Goal: Task Accomplishment & Management: Manage account settings

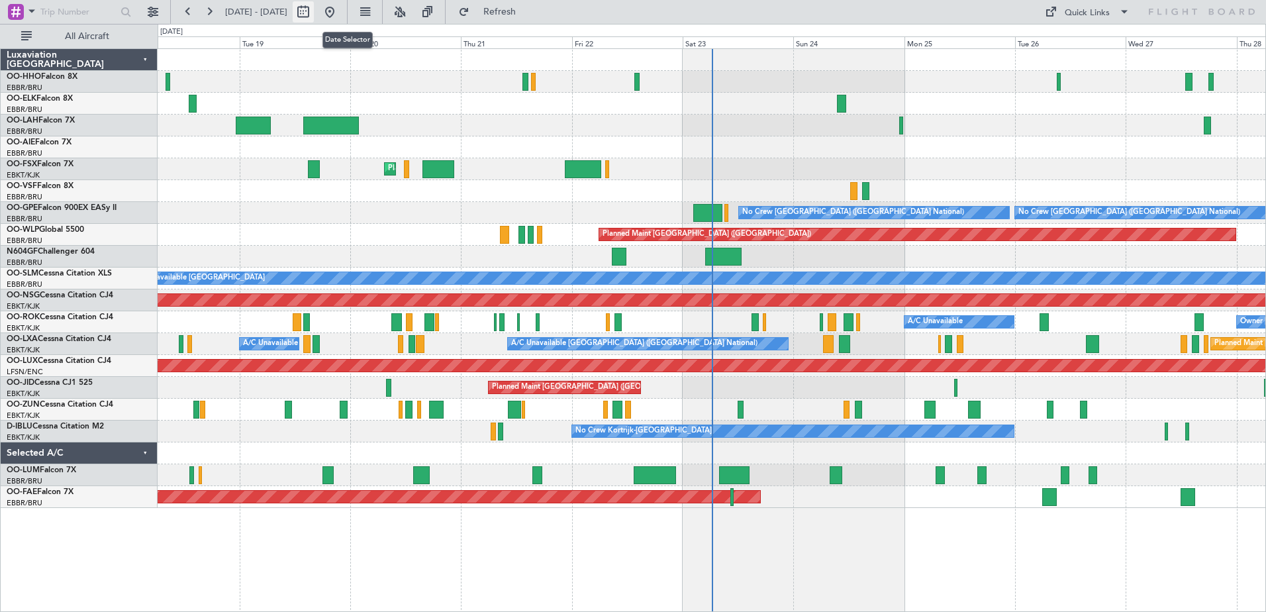
click at [314, 8] on button at bounding box center [303, 11] width 21 height 21
select select "8"
select select "2025"
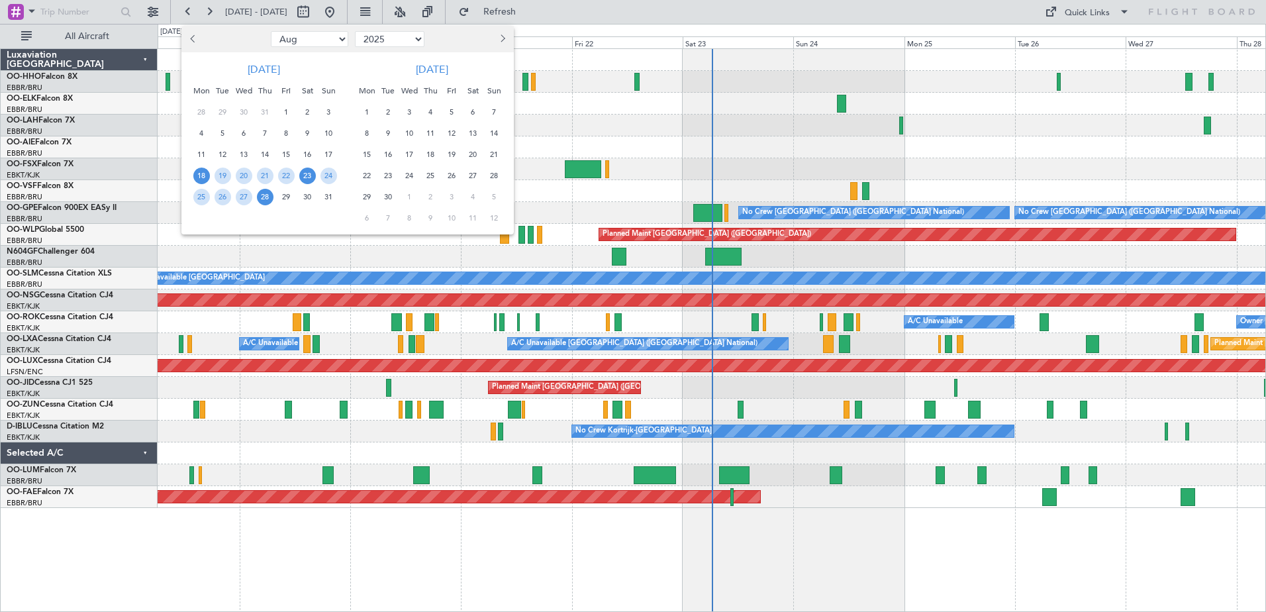
click at [303, 173] on span "23" at bounding box center [307, 176] width 17 height 17
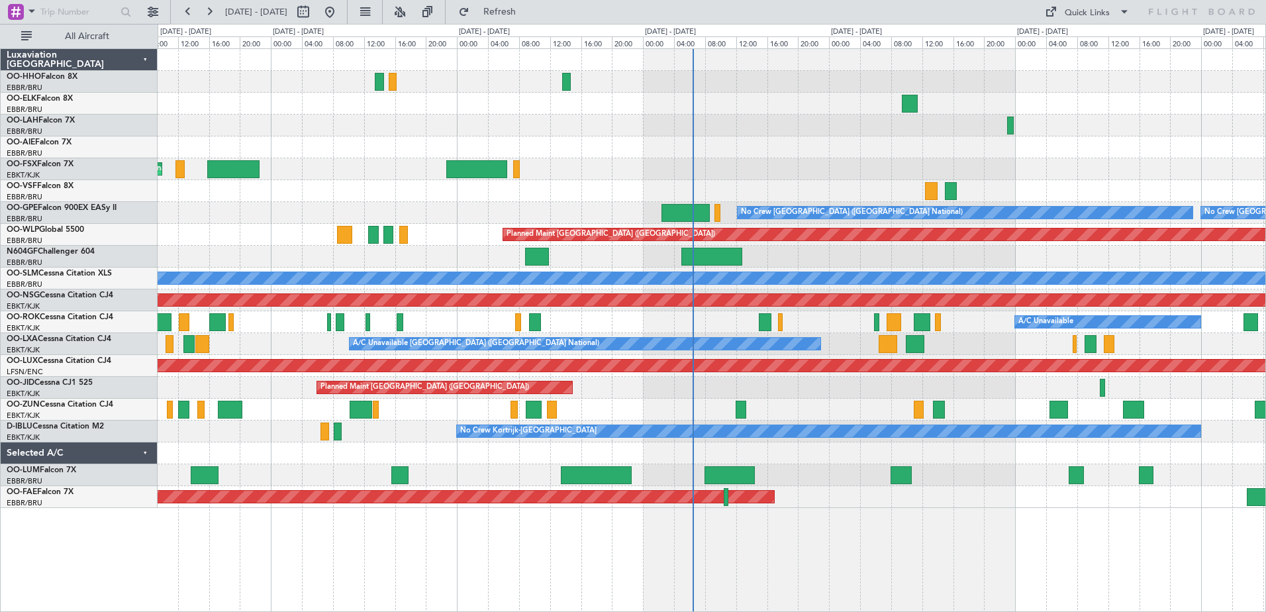
click at [304, 173] on div "Planned Maint Kortrijk-[GEOGRAPHIC_DATA]" at bounding box center [712, 169] width 1108 height 22
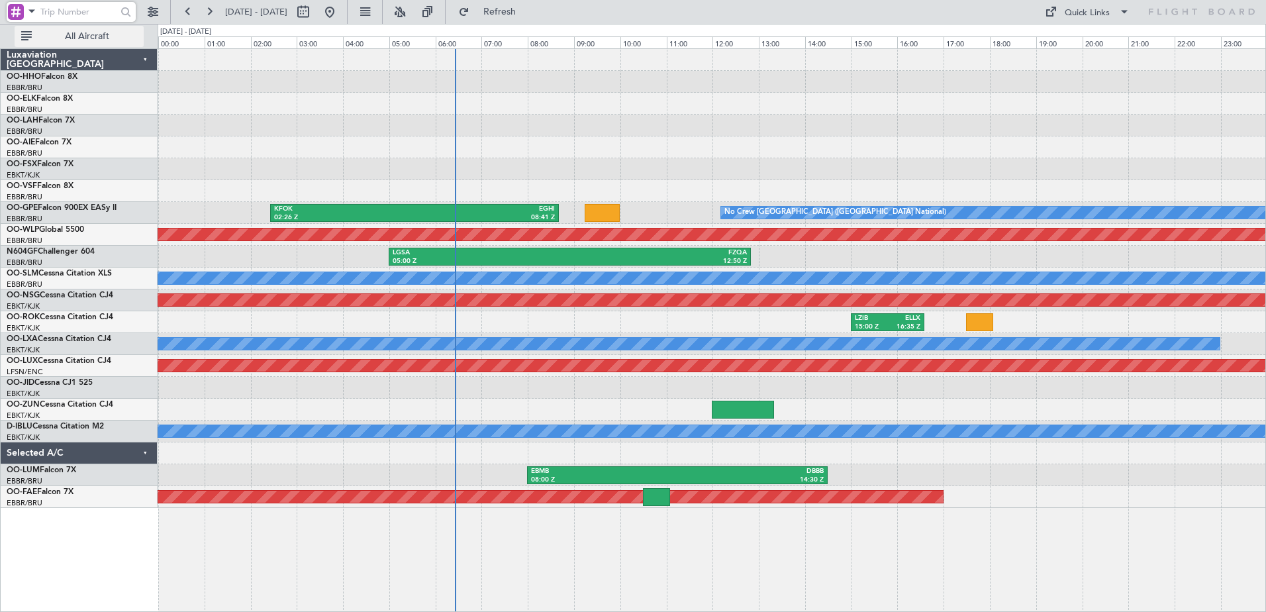
drag, startPoint x: 94, startPoint y: 21, endPoint x: 99, endPoint y: 31, distance: 11.3
click at [99, 24] on div "[DATE] - [DATE] Refresh Quick Links All Aircraft" at bounding box center [633, 12] width 1266 height 24
click at [101, 32] on span "All Aircraft" at bounding box center [86, 36] width 105 height 9
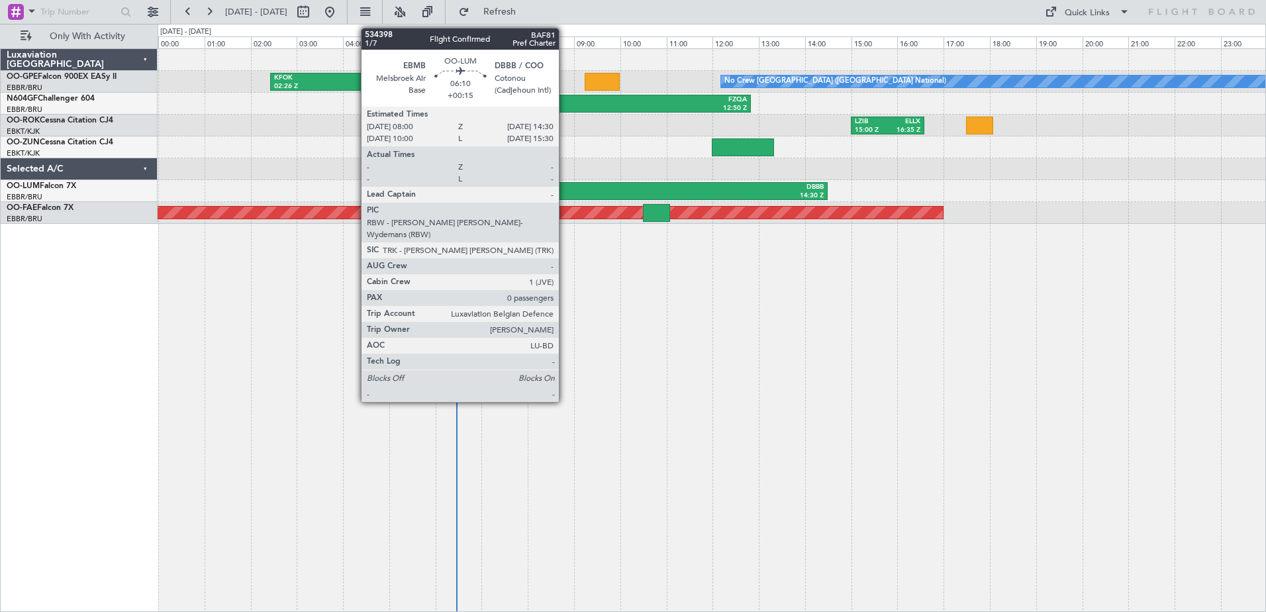
click at [565, 191] on div "08:00 Z" at bounding box center [604, 195] width 146 height 9
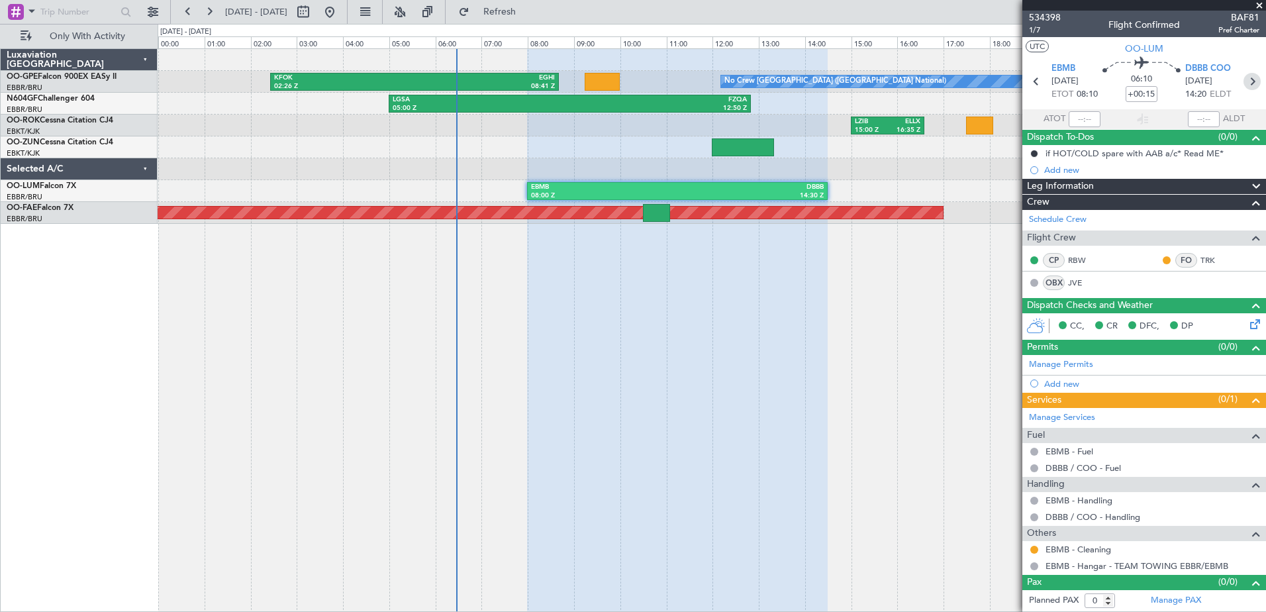
click at [1253, 79] on icon at bounding box center [1251, 81] width 17 height 17
type input "6"
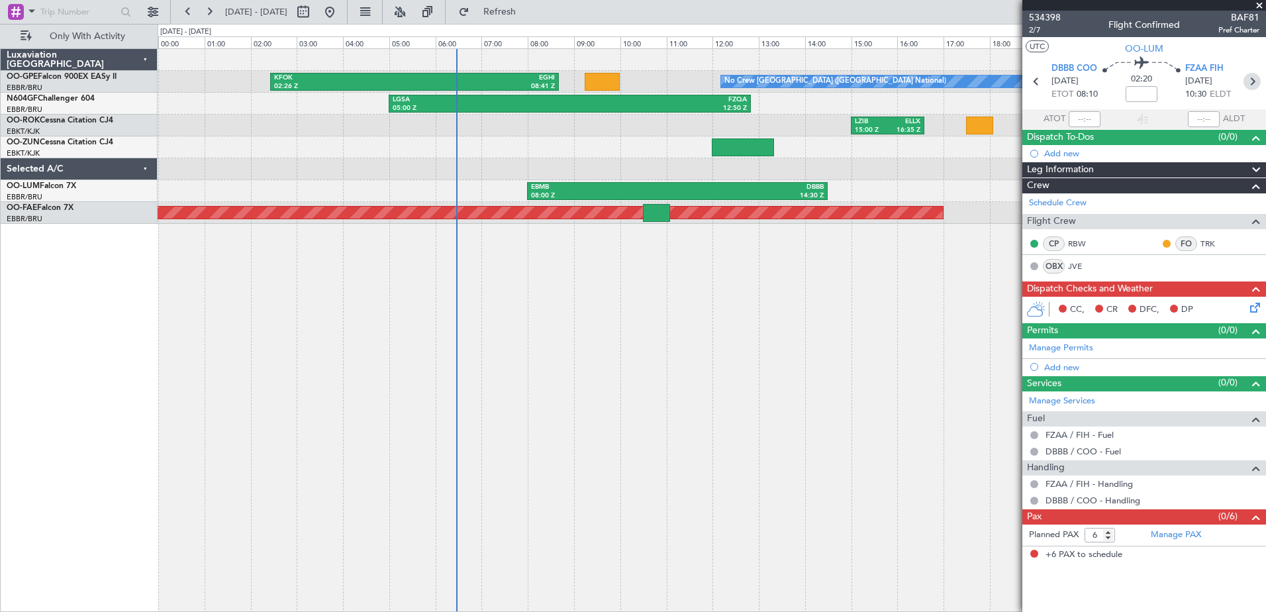
click at [1253, 79] on icon at bounding box center [1251, 81] width 17 height 17
click at [1033, 83] on icon at bounding box center [1036, 81] width 17 height 17
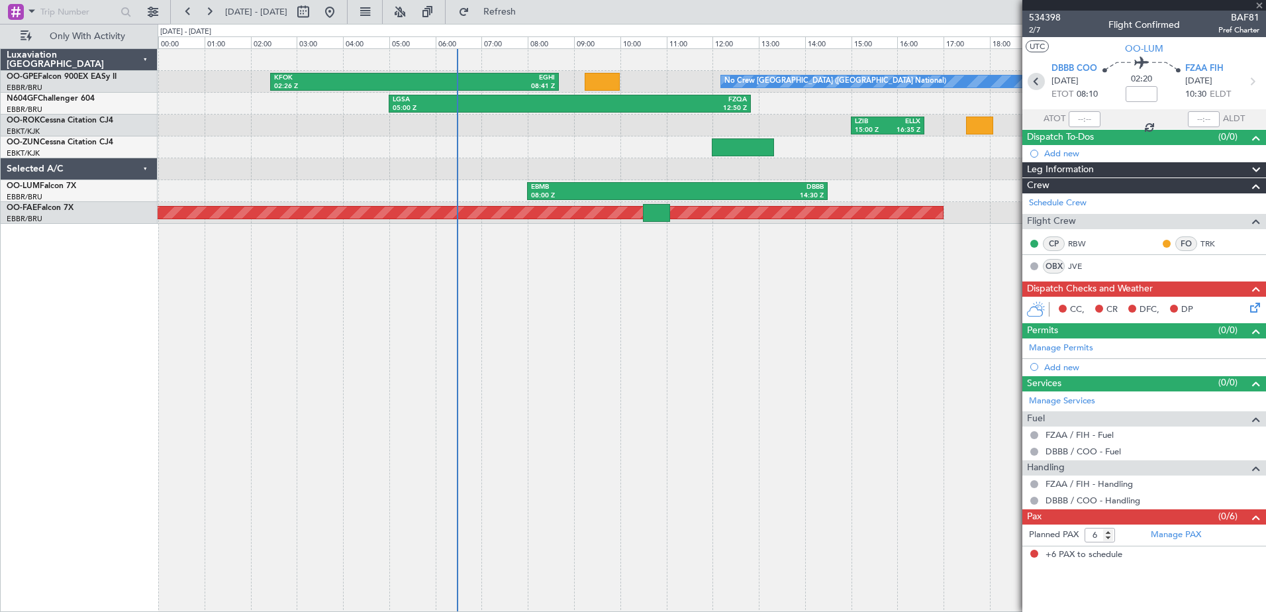
type input "+00:15"
type input "0"
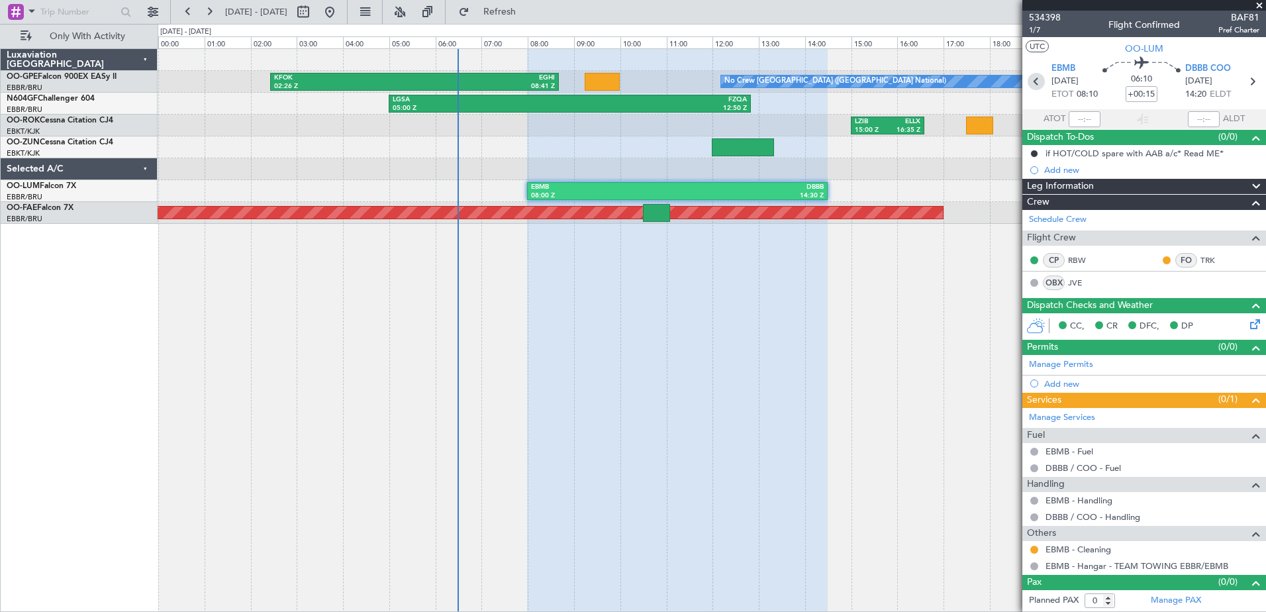
click at [1033, 83] on icon at bounding box center [1036, 81] width 17 height 17
type input "+02:30"
type input "13:40"
type input "22:29"
type input "10"
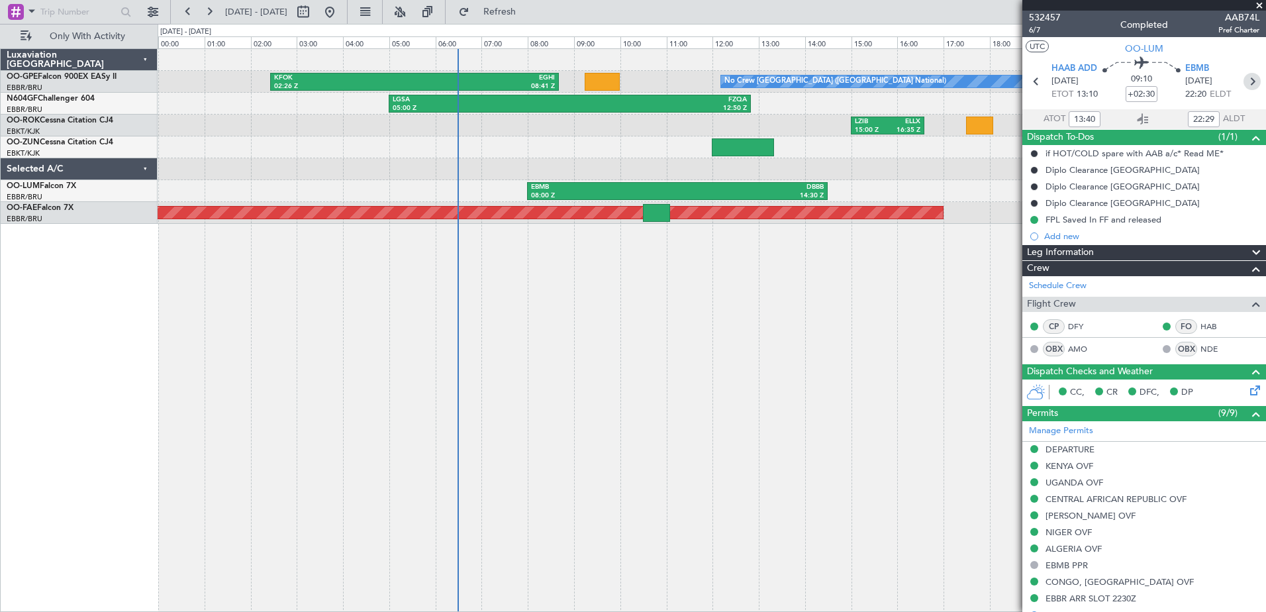
click at [1245, 80] on icon at bounding box center [1251, 81] width 17 height 17
type input "+00:15"
type input "0"
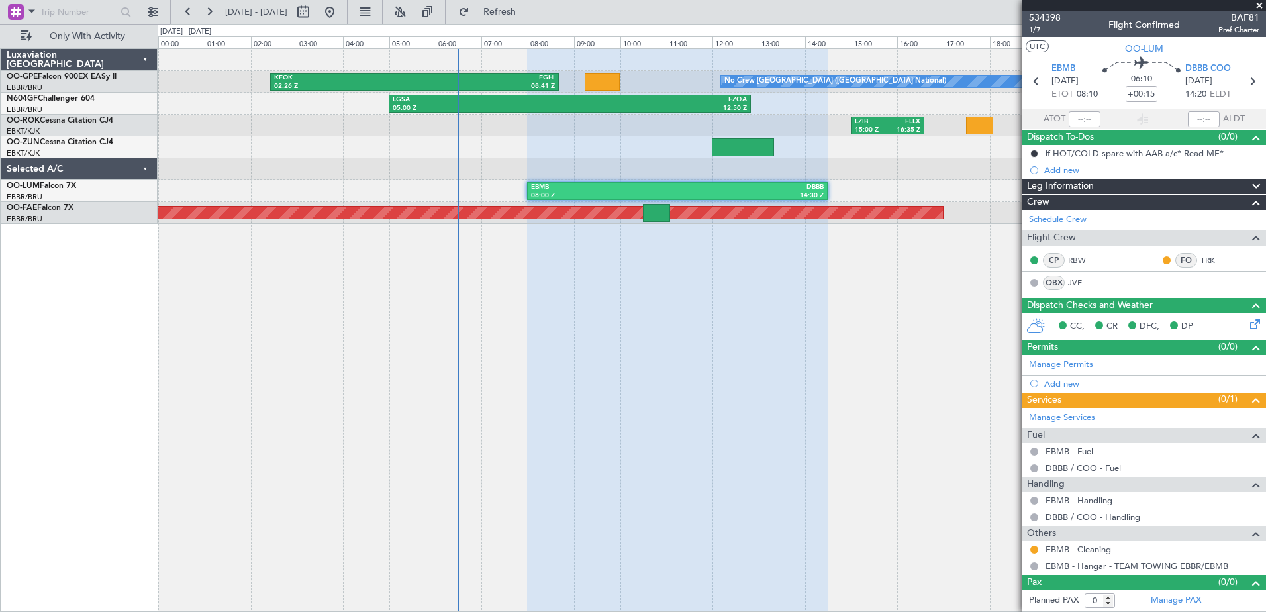
click at [1264, 3] on span at bounding box center [1259, 6] width 13 height 12
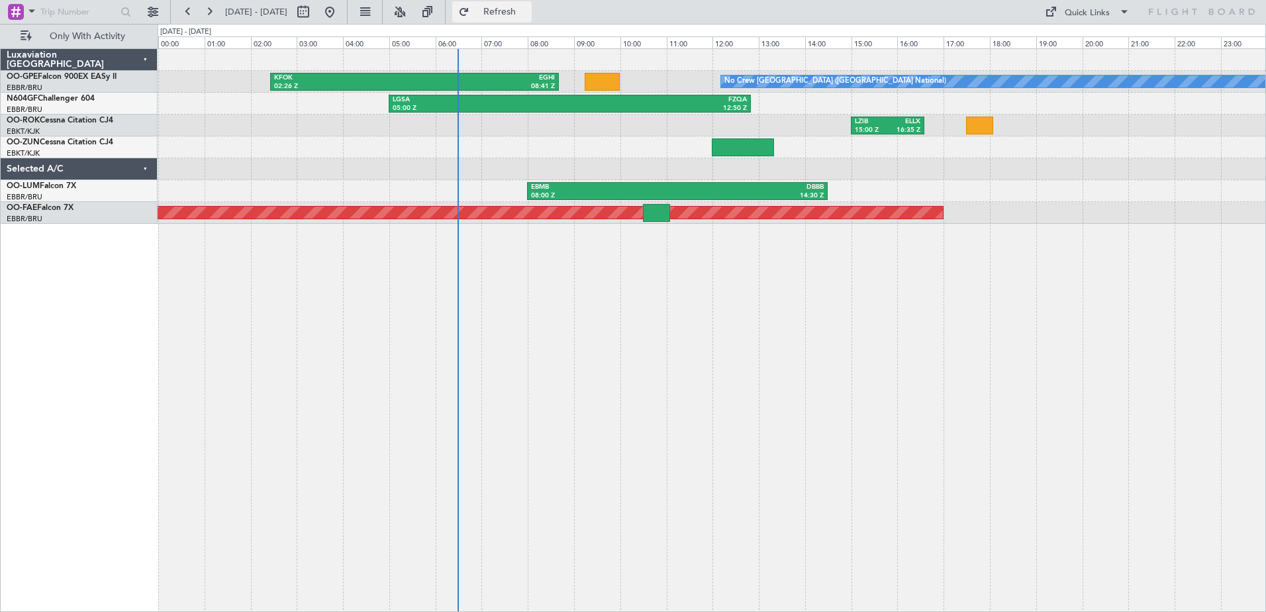
click at [505, 12] on button "Refresh" at bounding box center [491, 11] width 79 height 21
click at [508, 11] on button "Refresh" at bounding box center [491, 11] width 79 height 21
click at [510, 11] on button "Refresh" at bounding box center [491, 11] width 79 height 21
click at [212, 13] on button at bounding box center [209, 11] width 21 height 21
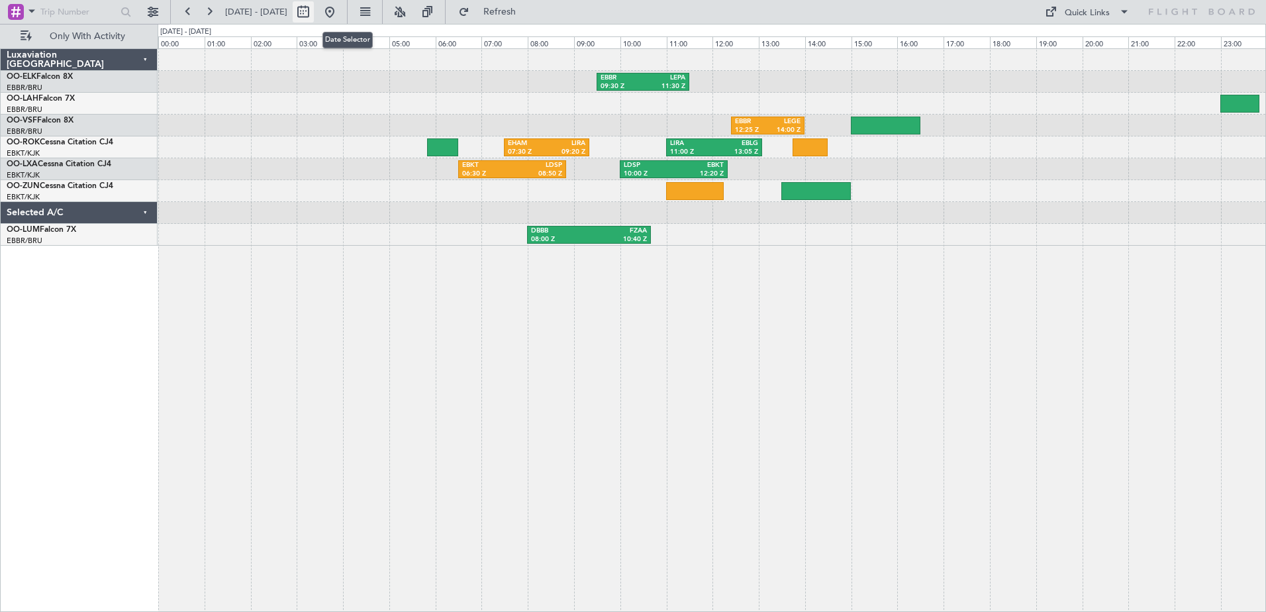
click at [314, 7] on button at bounding box center [303, 11] width 21 height 21
select select "8"
select select "2025"
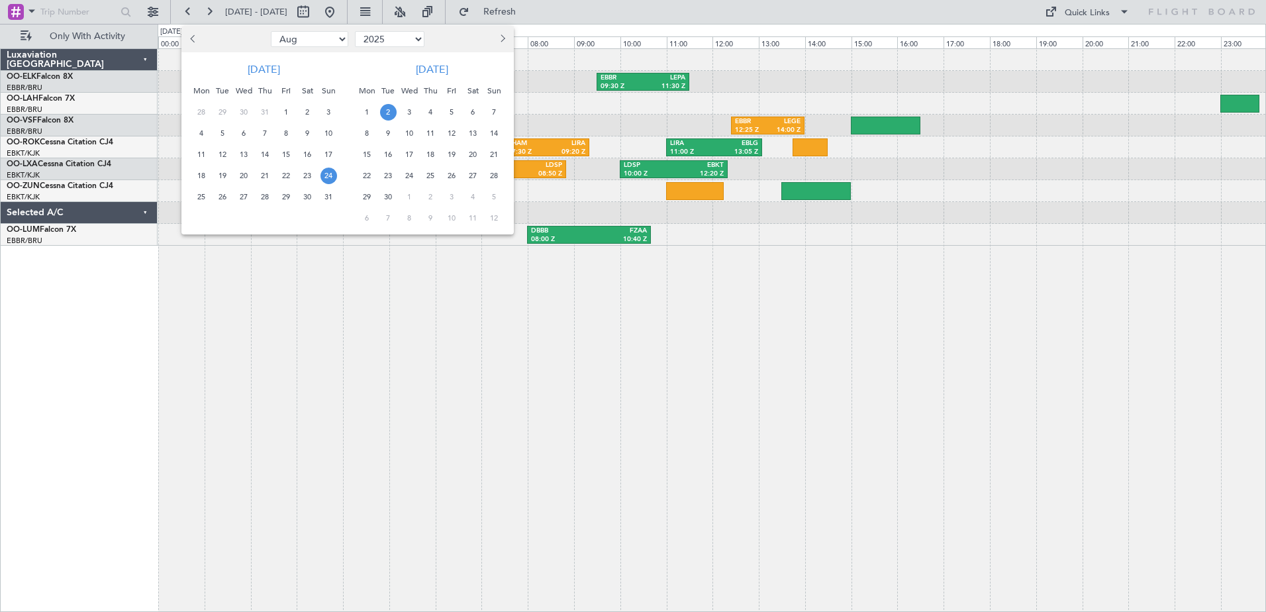
click at [388, 112] on span "2" at bounding box center [388, 112] width 17 height 17
click at [389, 112] on span "2" at bounding box center [388, 112] width 17 height 17
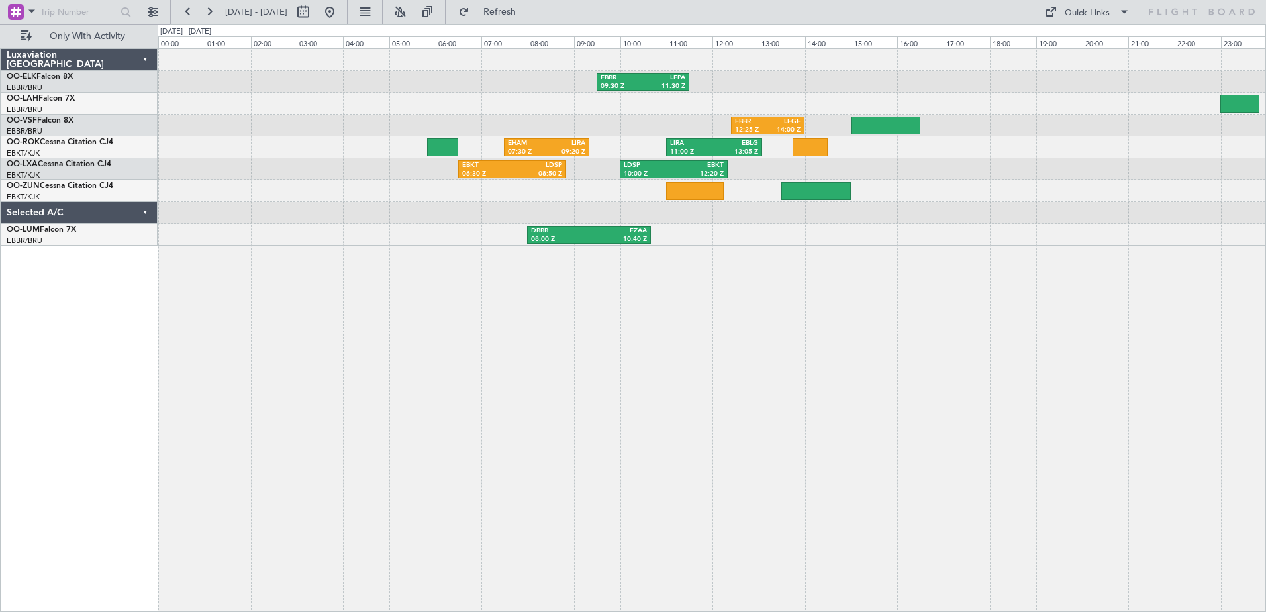
select select "9"
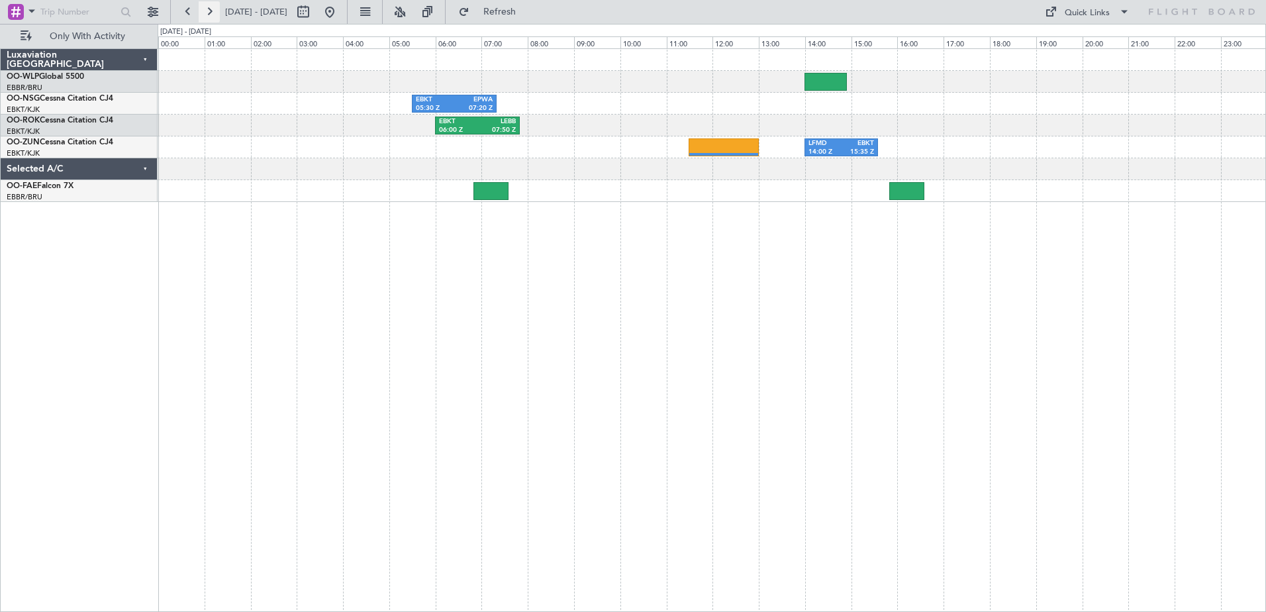
click at [209, 7] on button at bounding box center [209, 11] width 21 height 21
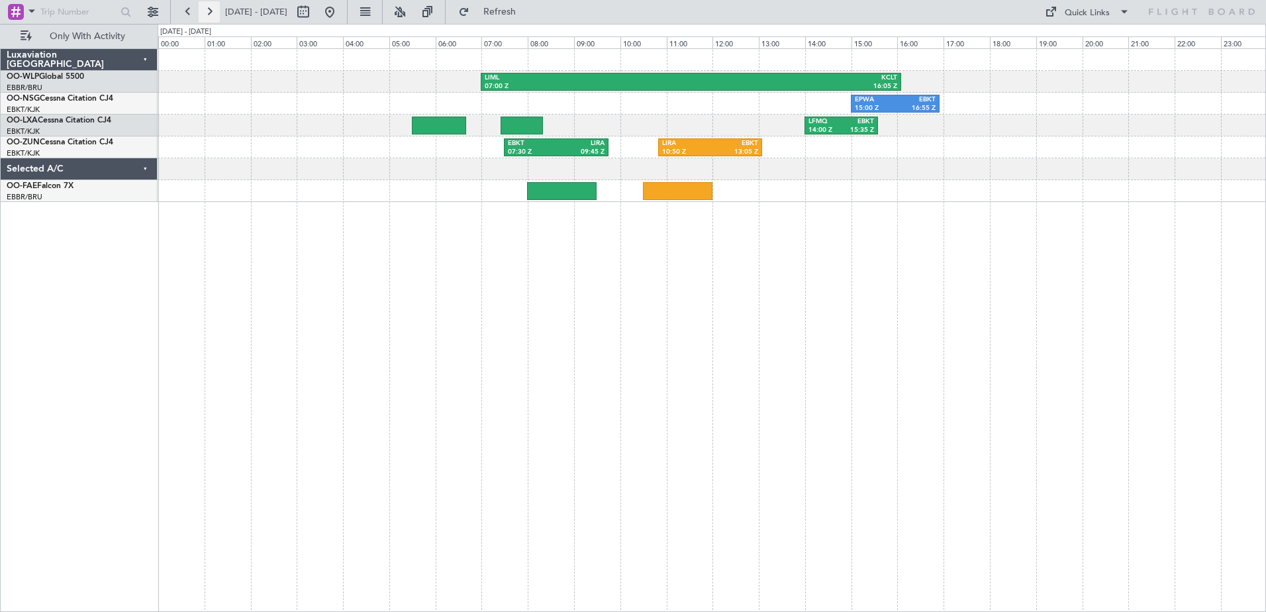
click at [213, 12] on button at bounding box center [209, 11] width 21 height 21
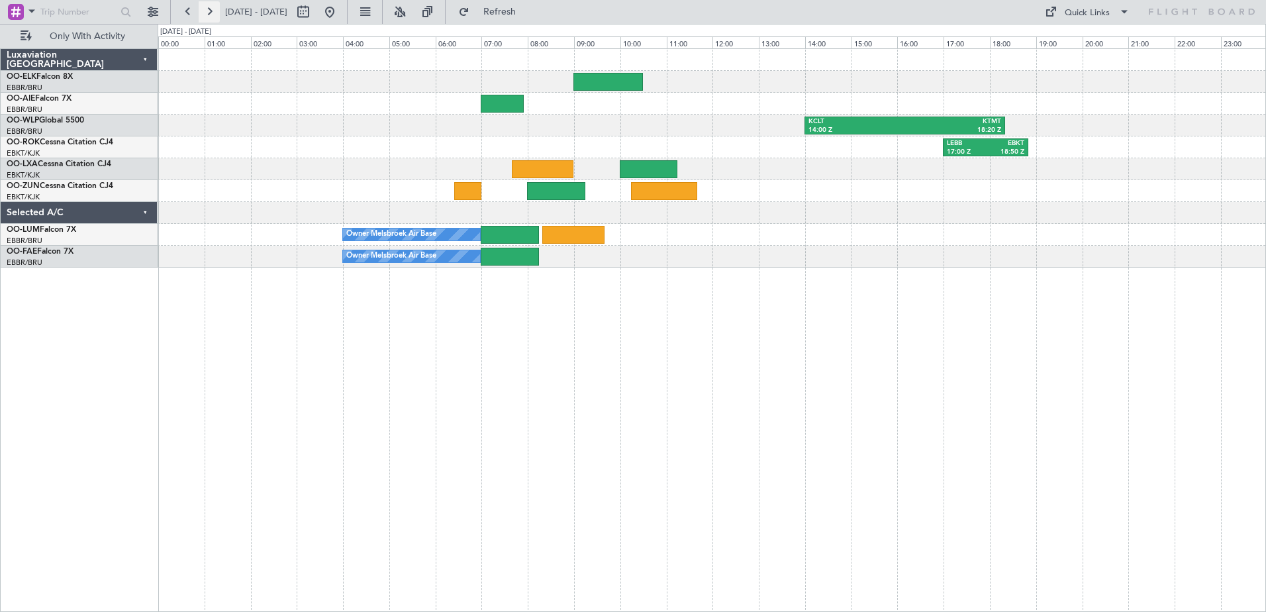
click at [208, 12] on button at bounding box center [209, 11] width 21 height 21
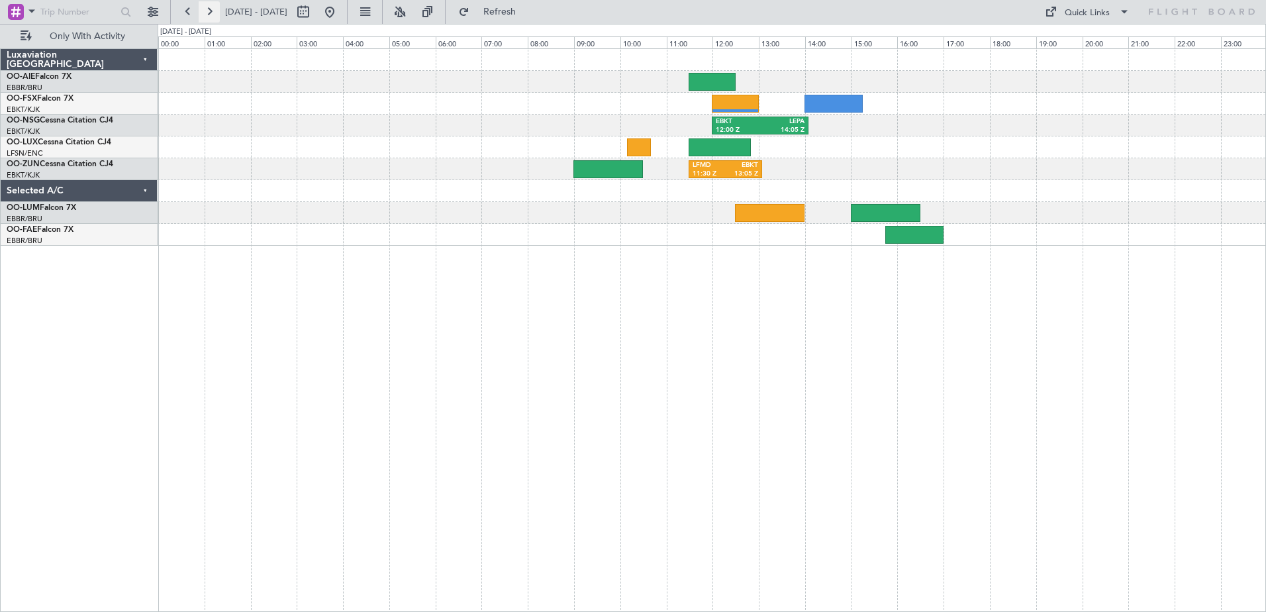
click at [208, 12] on button at bounding box center [209, 11] width 21 height 21
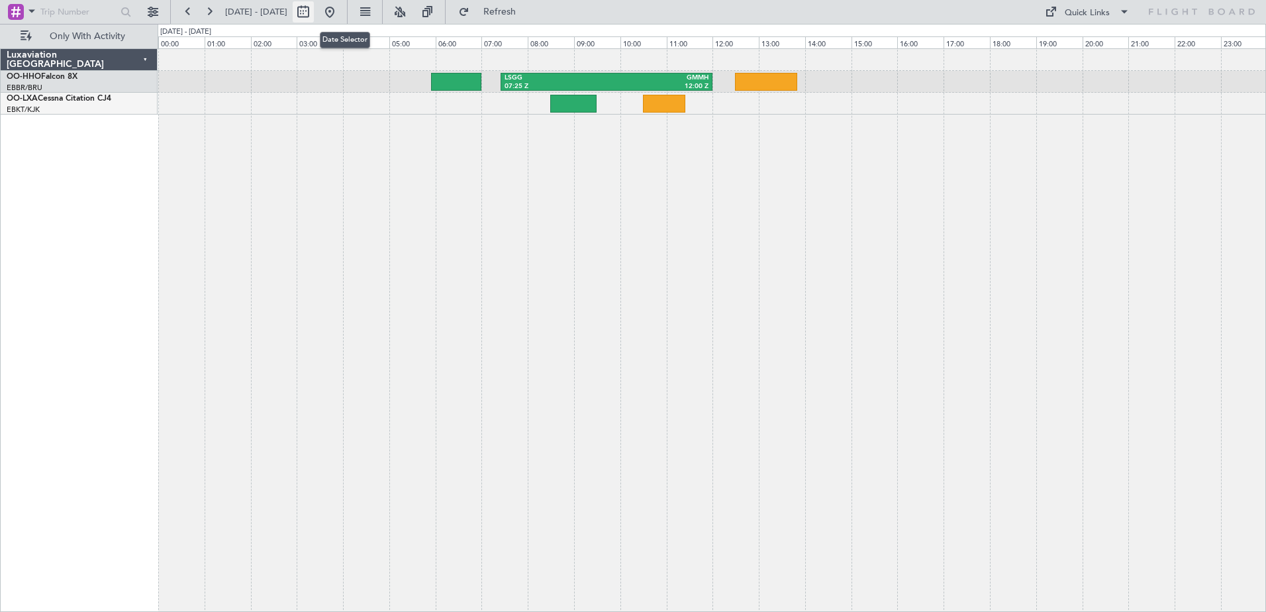
click at [314, 10] on button at bounding box center [303, 11] width 21 height 21
select select "9"
select select "2025"
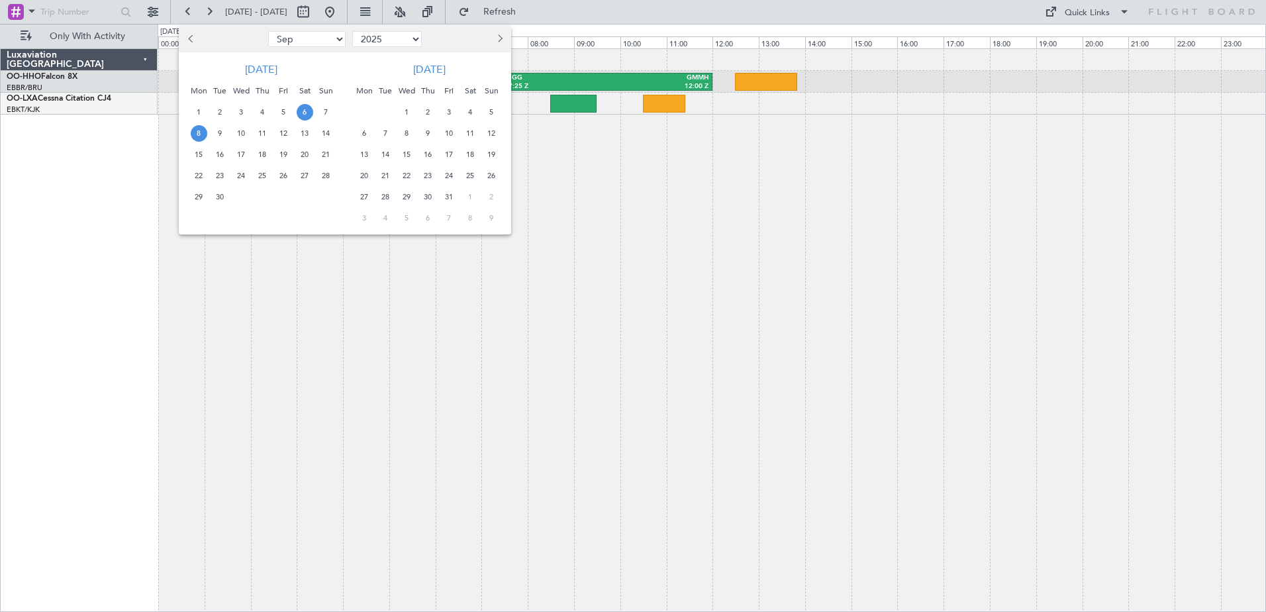
click at [197, 132] on span "8" at bounding box center [199, 133] width 17 height 17
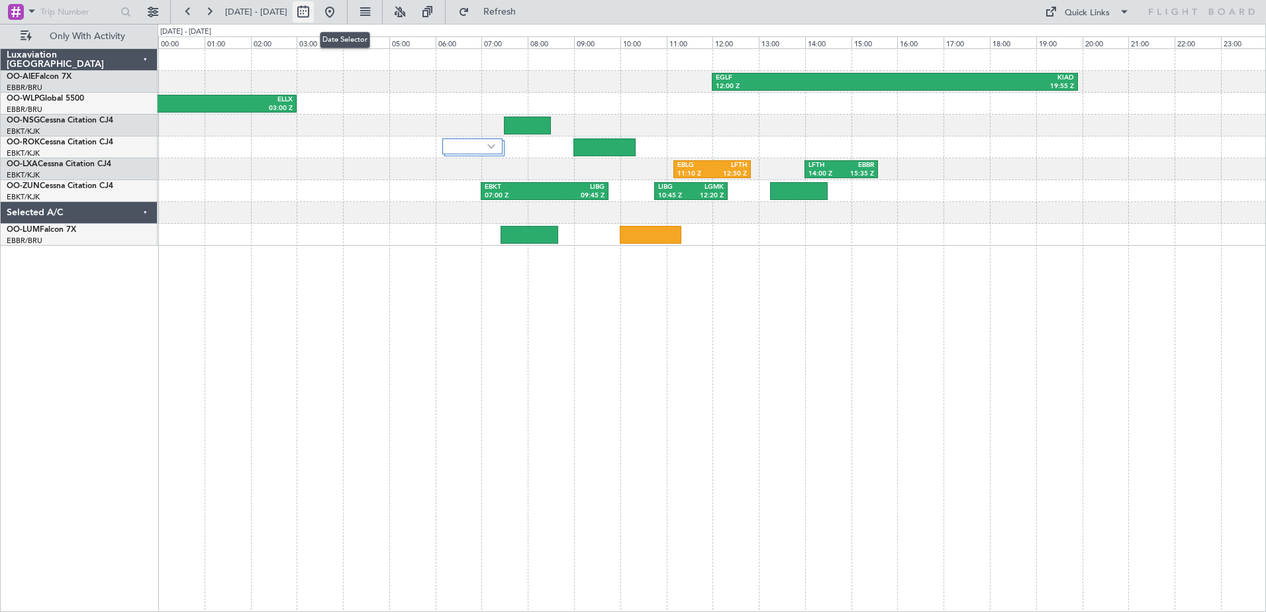
click at [314, 14] on button at bounding box center [303, 11] width 21 height 21
select select "9"
select select "2025"
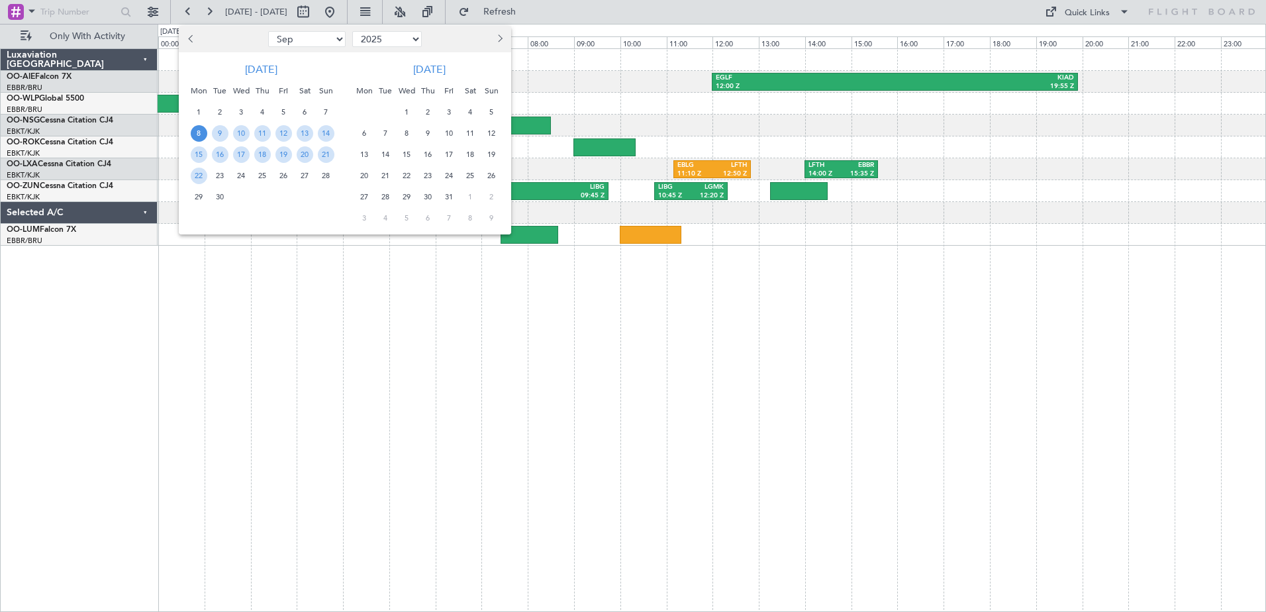
click at [116, 335] on div at bounding box center [633, 306] width 1266 height 612
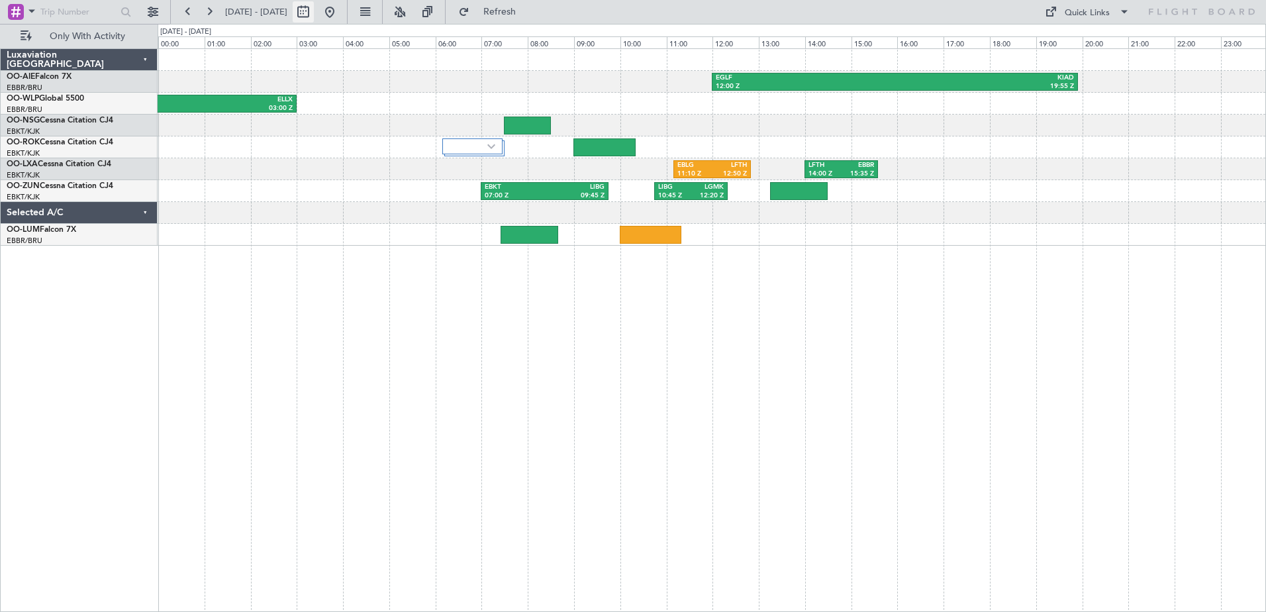
click at [314, 11] on button at bounding box center [303, 11] width 21 height 21
select select "9"
select select "2025"
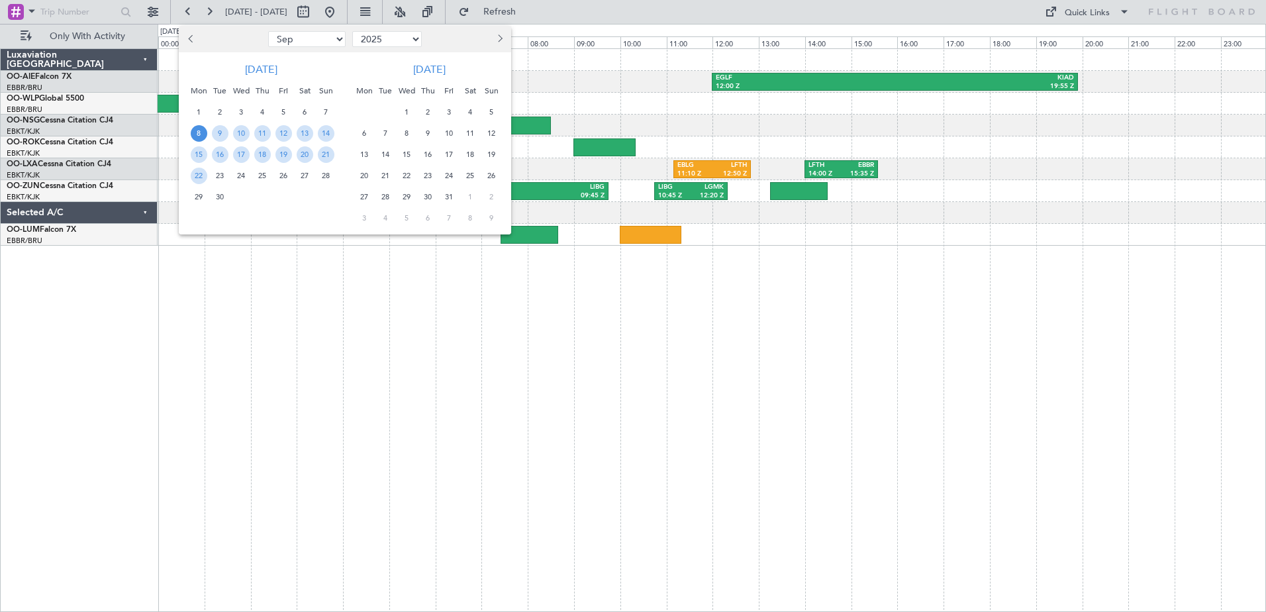
click at [186, 38] on button "Previous month" at bounding box center [191, 38] width 15 height 21
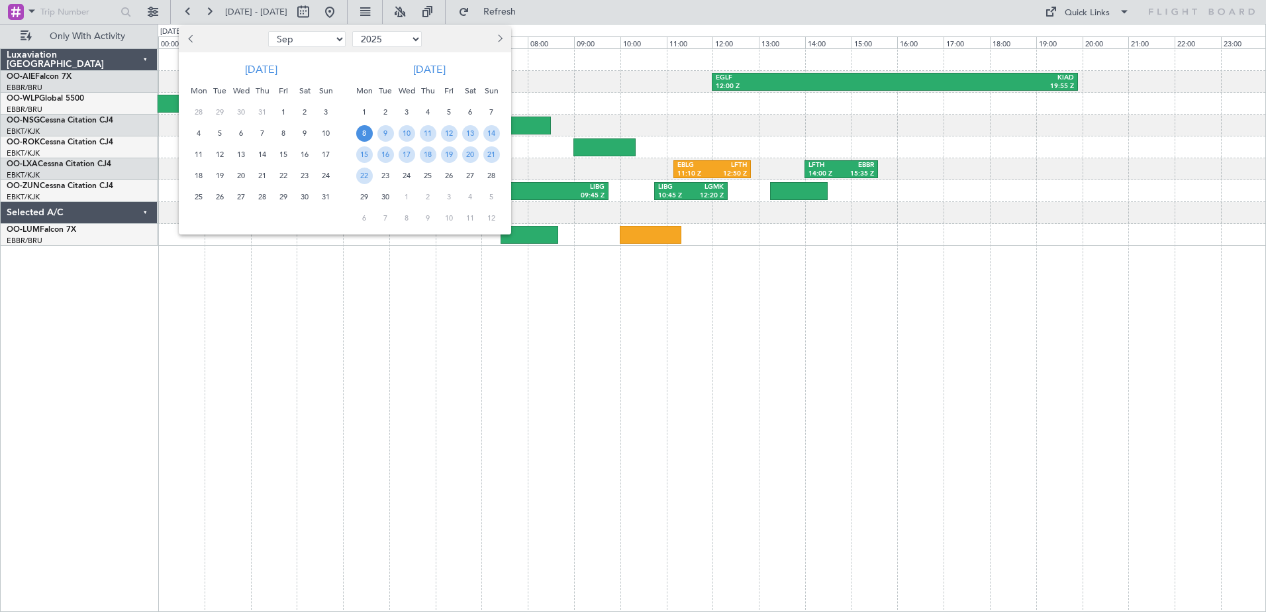
select select "8"
click at [304, 175] on span "23" at bounding box center [305, 176] width 17 height 17
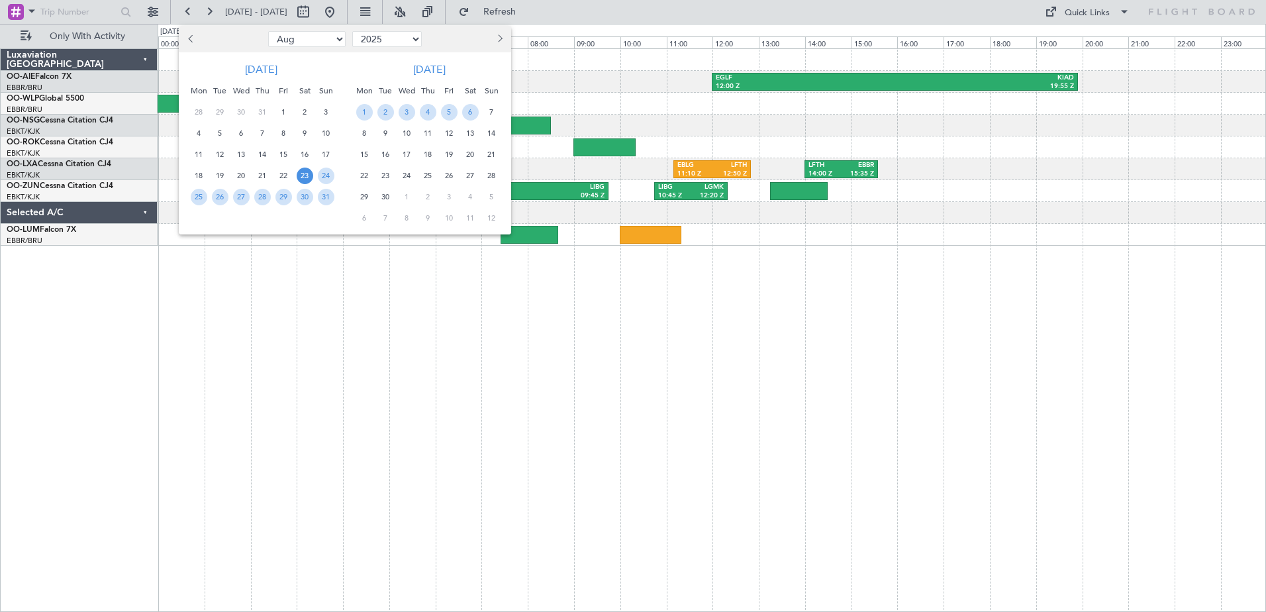
click at [304, 175] on span "23" at bounding box center [305, 176] width 17 height 17
